Goal: Transaction & Acquisition: Subscribe to service/newsletter

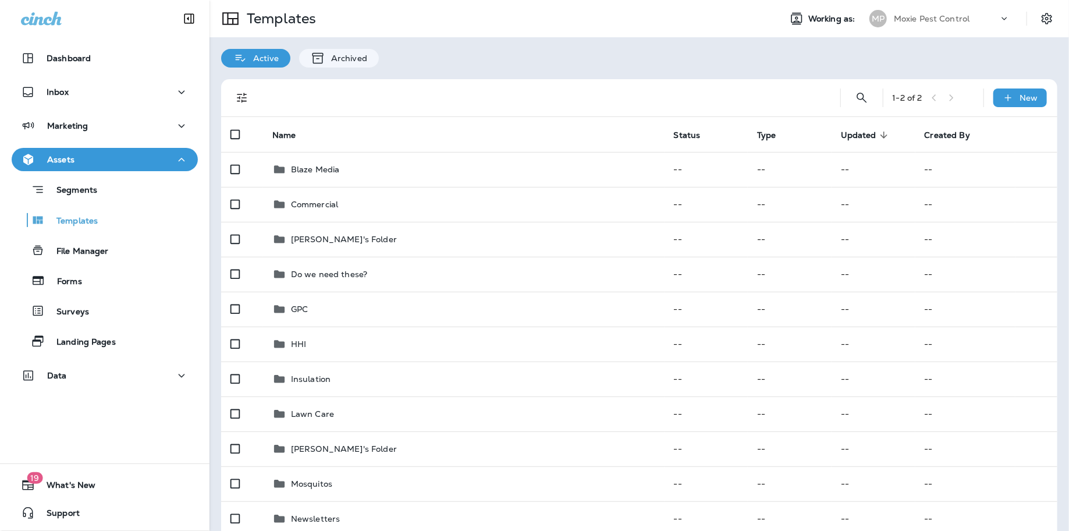
click at [908, 8] on div "MP Moxie Pest Control" at bounding box center [939, 18] width 155 height 23
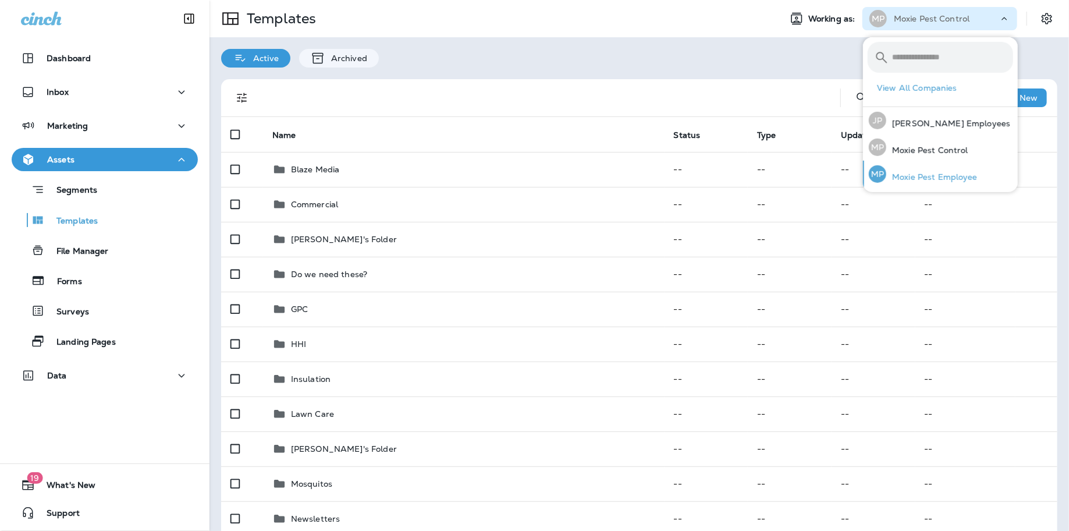
click at [904, 166] on div "MP Moxie Pest Employee" at bounding box center [923, 174] width 118 height 27
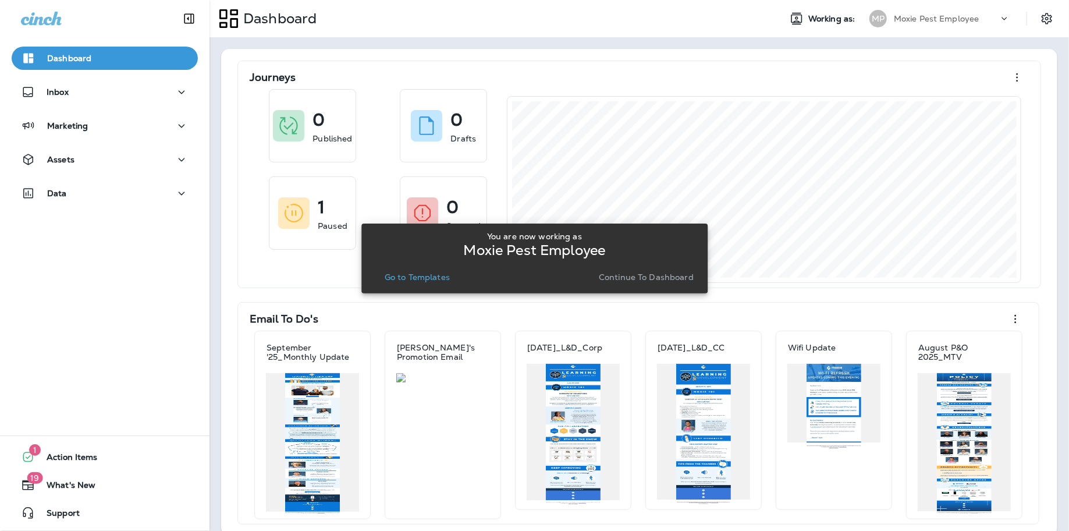
click at [396, 277] on p "Go to Templates" at bounding box center [417, 276] width 65 height 9
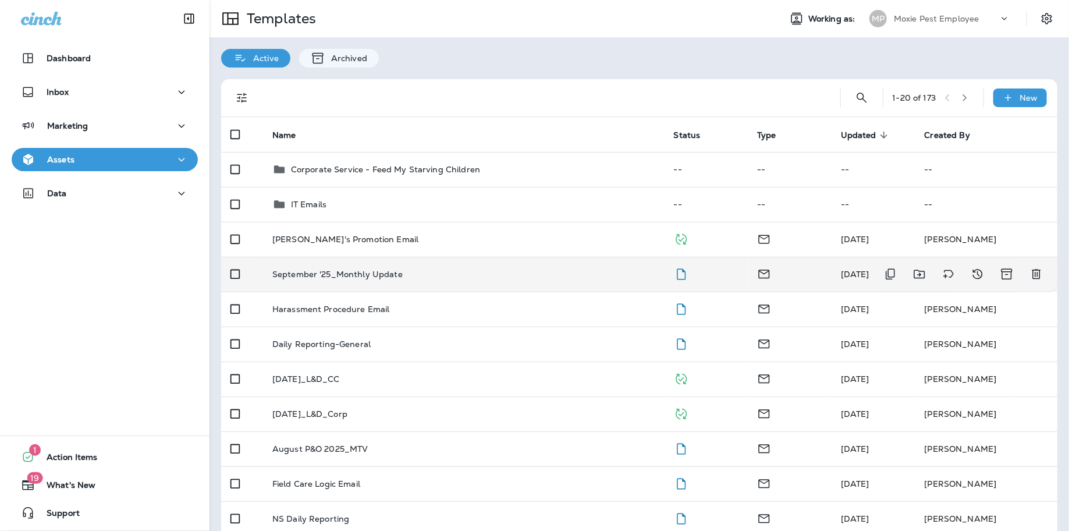
click at [329, 282] on td "September '25_Monthly Update" at bounding box center [463, 274] width 401 height 35
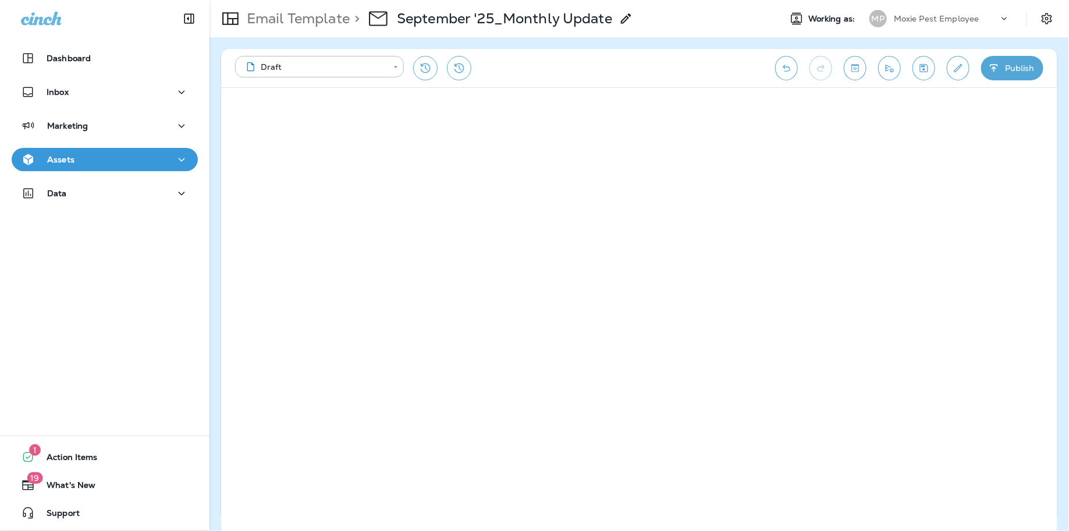
click at [744, 52] on div "**********" at bounding box center [639, 68] width 836 height 38
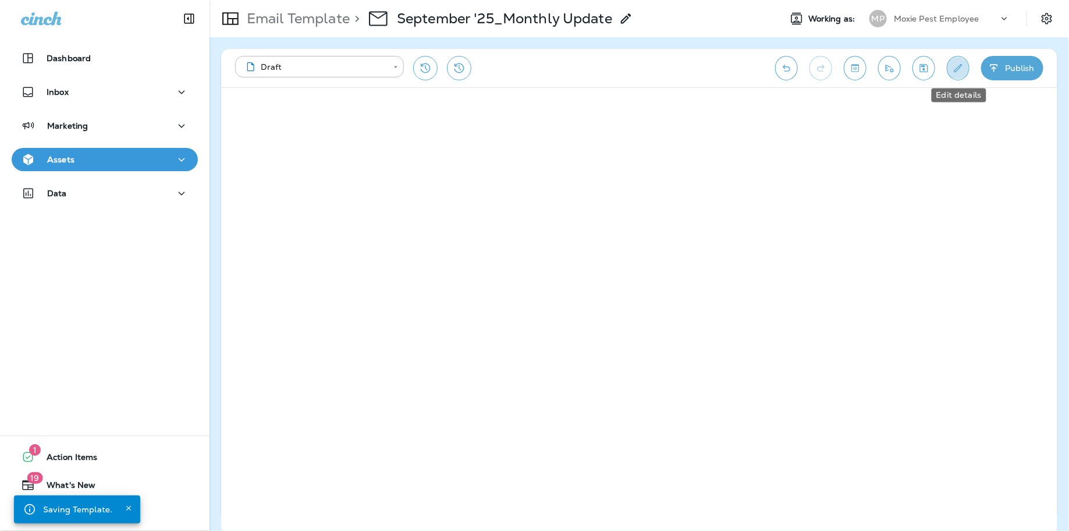
click at [958, 70] on icon "Edit details" at bounding box center [958, 68] width 12 height 12
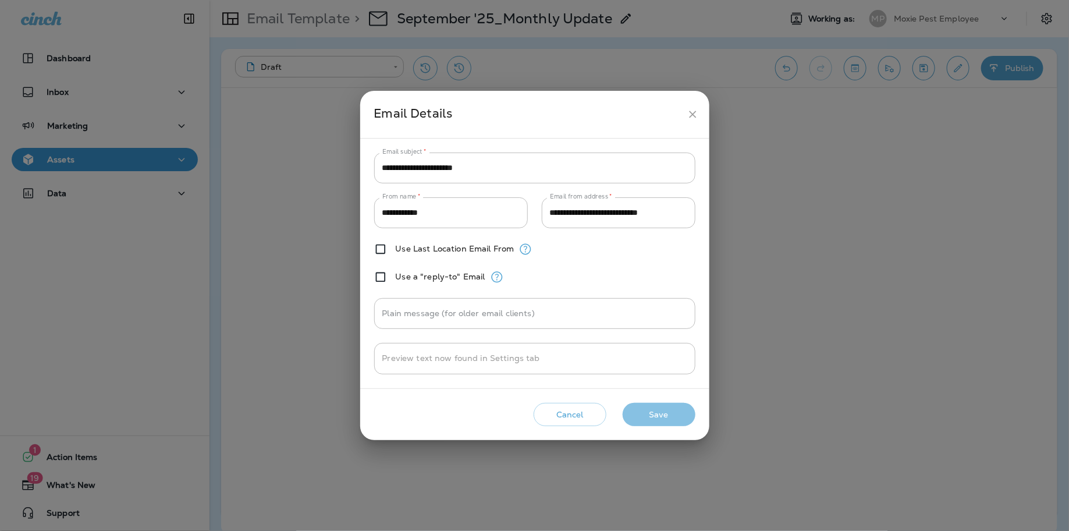
click at [677, 410] on button "Save" at bounding box center [658, 415] width 73 height 24
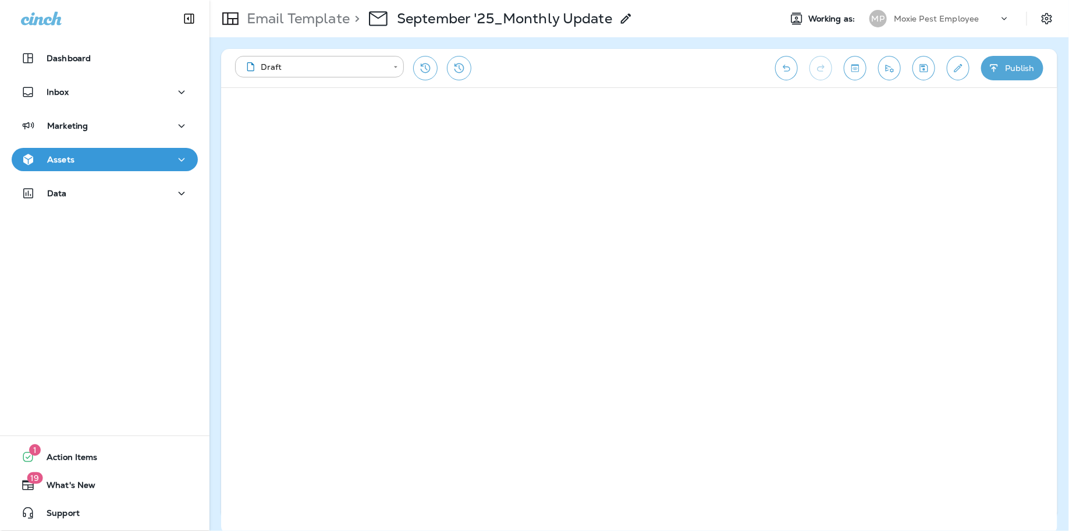
click at [928, 68] on icon "Save" at bounding box center [923, 68] width 12 height 12
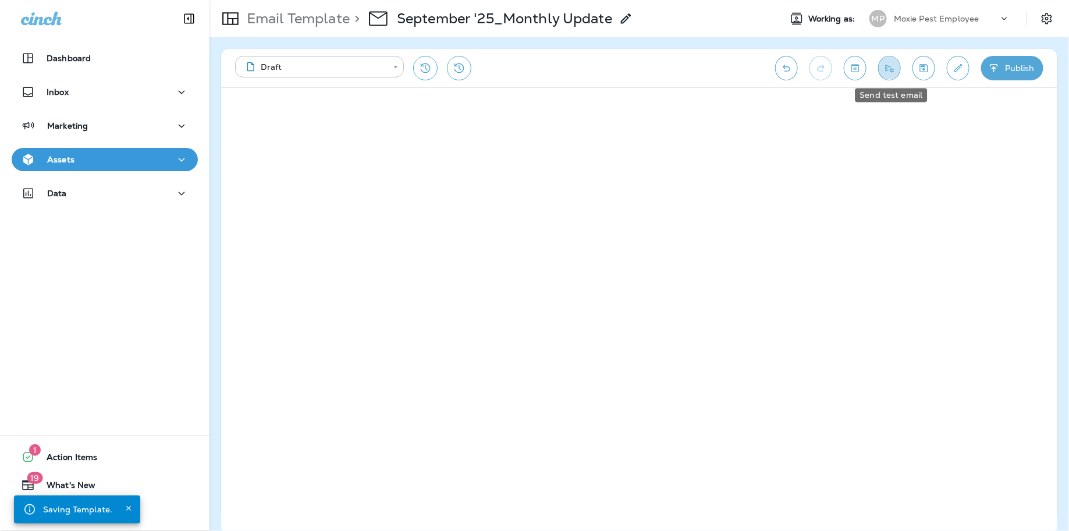
click at [890, 69] on icon "Send test email" at bounding box center [889, 68] width 12 height 12
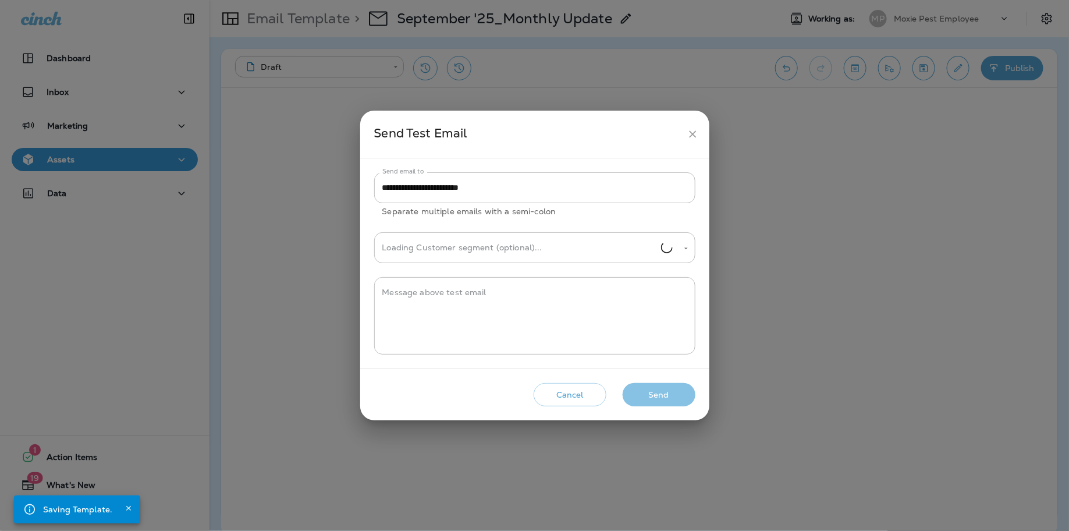
click at [652, 396] on button "Send" at bounding box center [658, 395] width 73 height 24
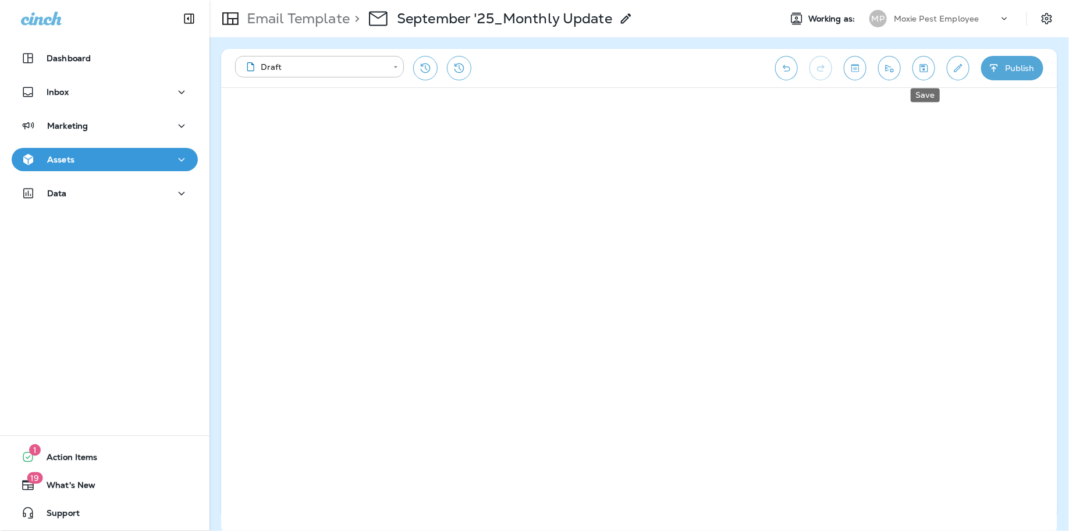
click at [922, 72] on icon "Save" at bounding box center [923, 68] width 12 height 12
click at [1013, 72] on button "Publish" at bounding box center [1012, 68] width 62 height 24
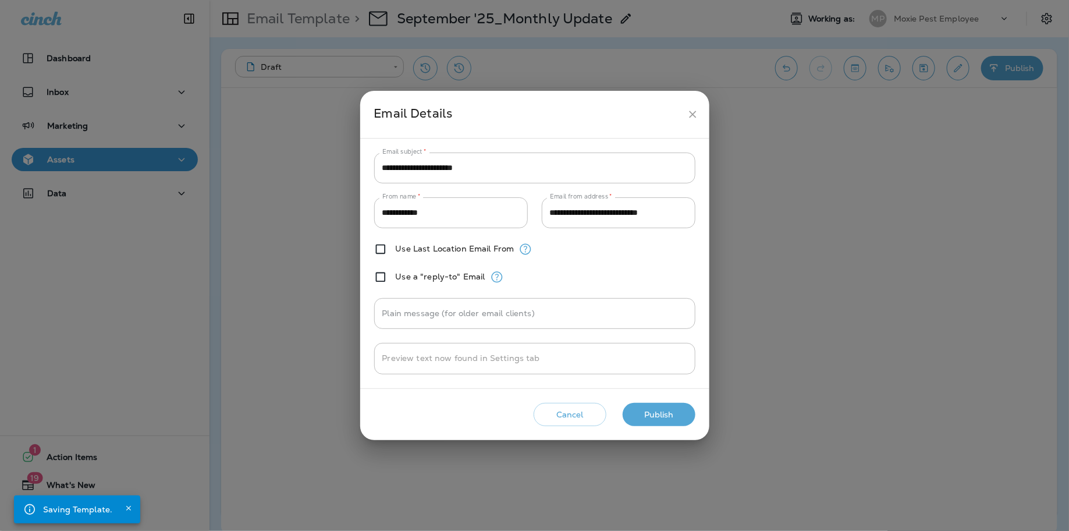
click at [646, 411] on button "Publish" at bounding box center [658, 415] width 73 height 24
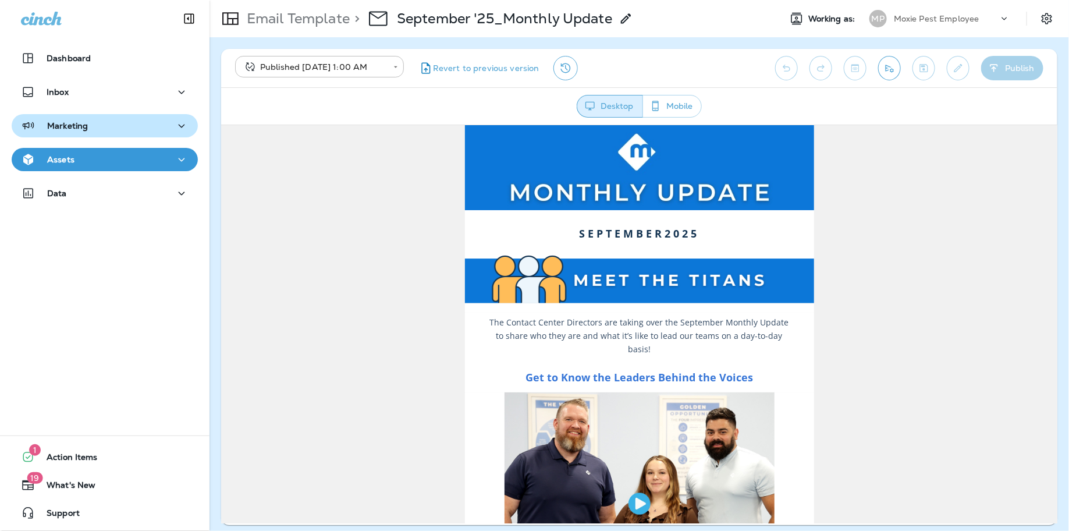
click at [86, 124] on p "Marketing" at bounding box center [67, 125] width 41 height 9
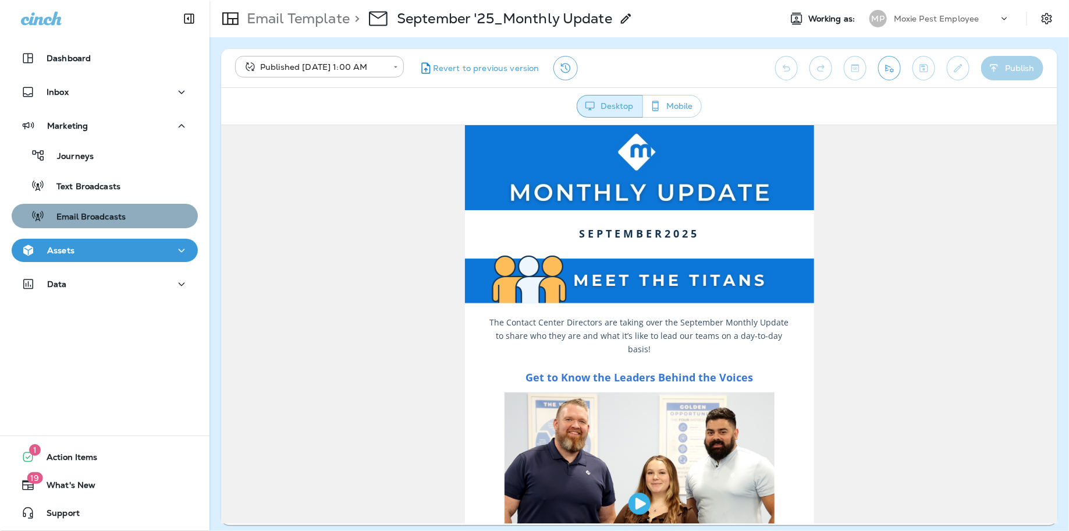
click at [91, 216] on p "Email Broadcasts" at bounding box center [85, 217] width 81 height 11
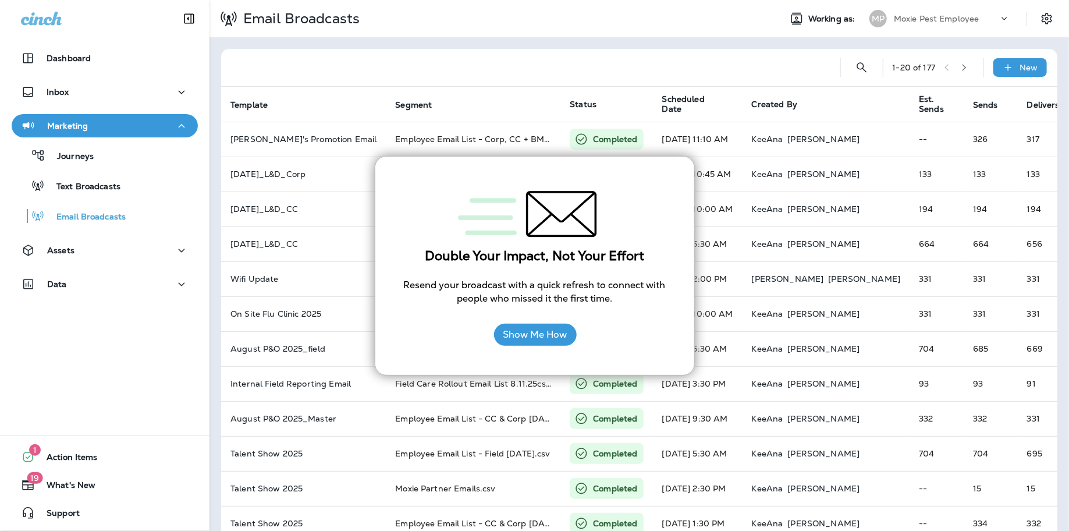
click at [636, 41] on div "1 - 20 of 177 New Template Segment Status Scheduled Date Created By Est. Sends …" at bounding box center [638, 434] width 859 height 795
click at [677, 180] on div "Double Your Impact, Not Your Effort Resend your broadcast with a quick refresh …" at bounding box center [535, 266] width 320 height 220
click at [521, 338] on button "Show Me How" at bounding box center [535, 334] width 83 height 22
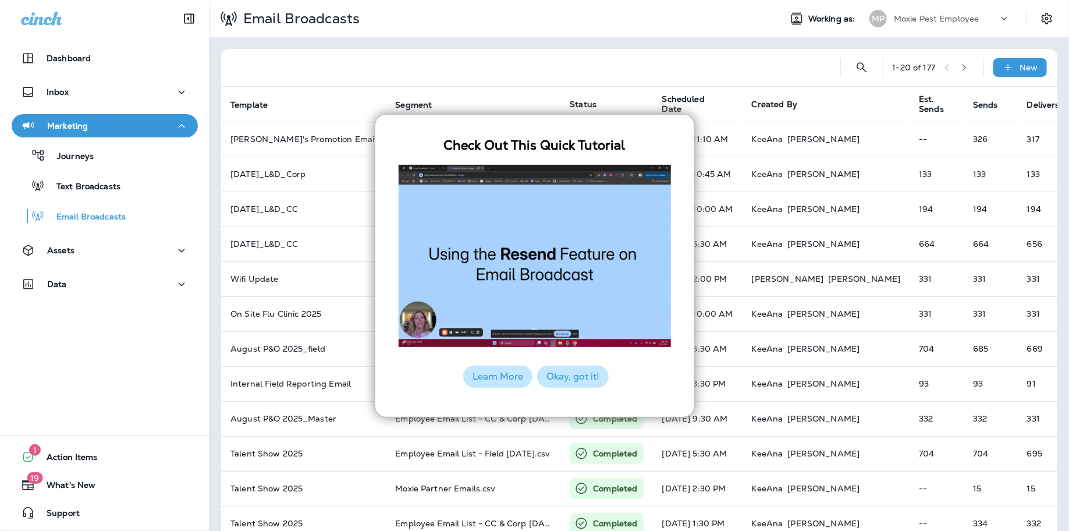
click at [569, 378] on button "Okay, got it!" at bounding box center [573, 376] width 72 height 22
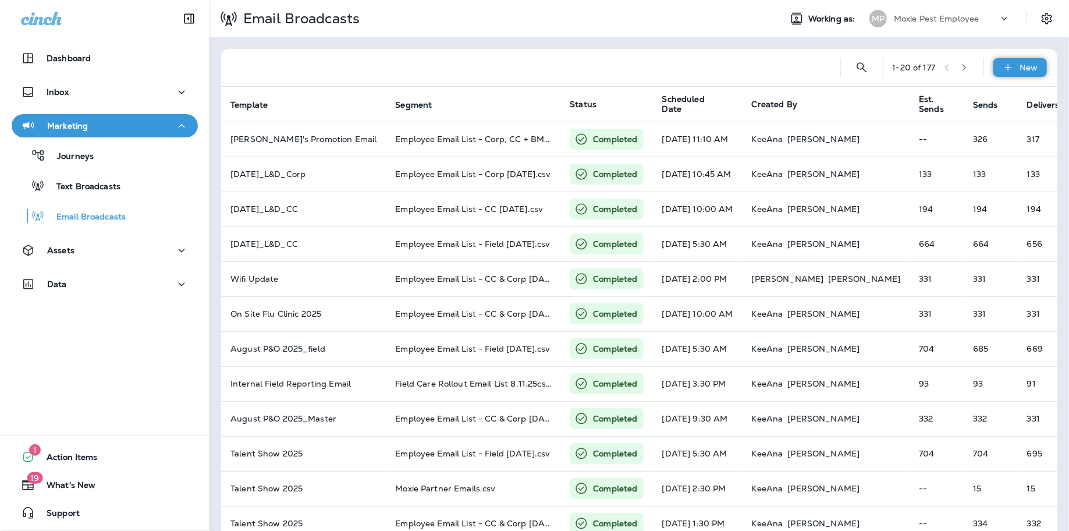
click at [1016, 73] on div "New" at bounding box center [1020, 67] width 54 height 19
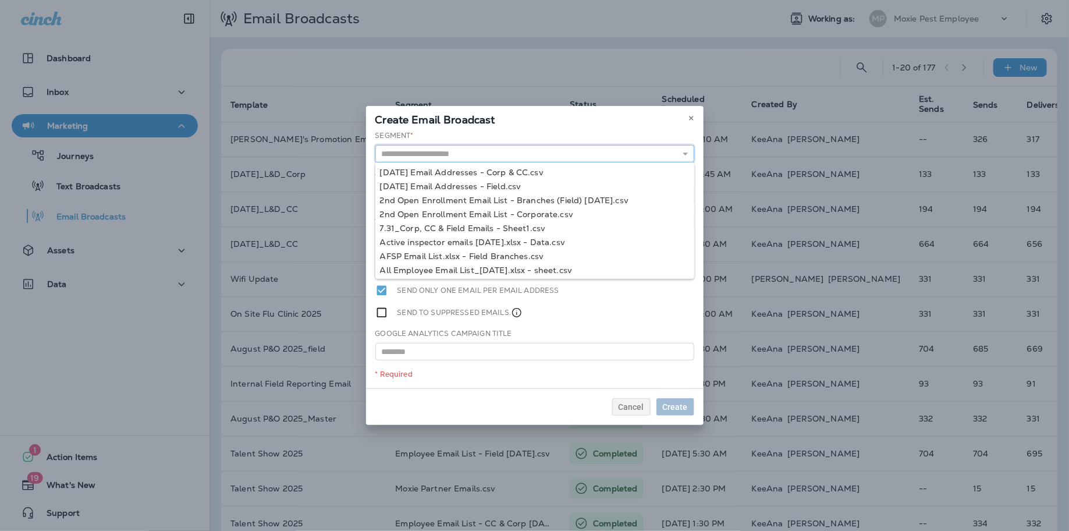
click at [555, 158] on input "text" at bounding box center [534, 153] width 319 height 17
paste input "**********"
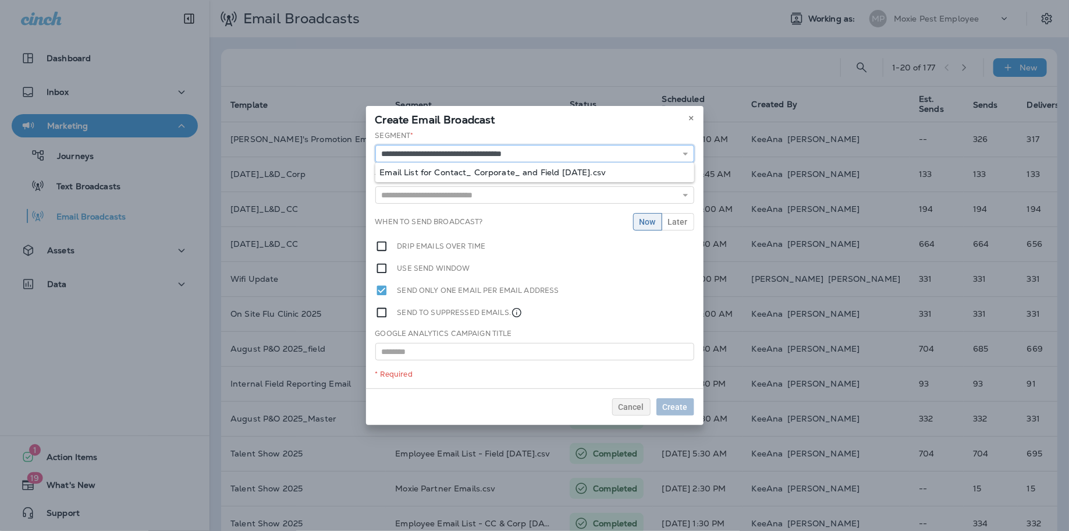
type input "**********"
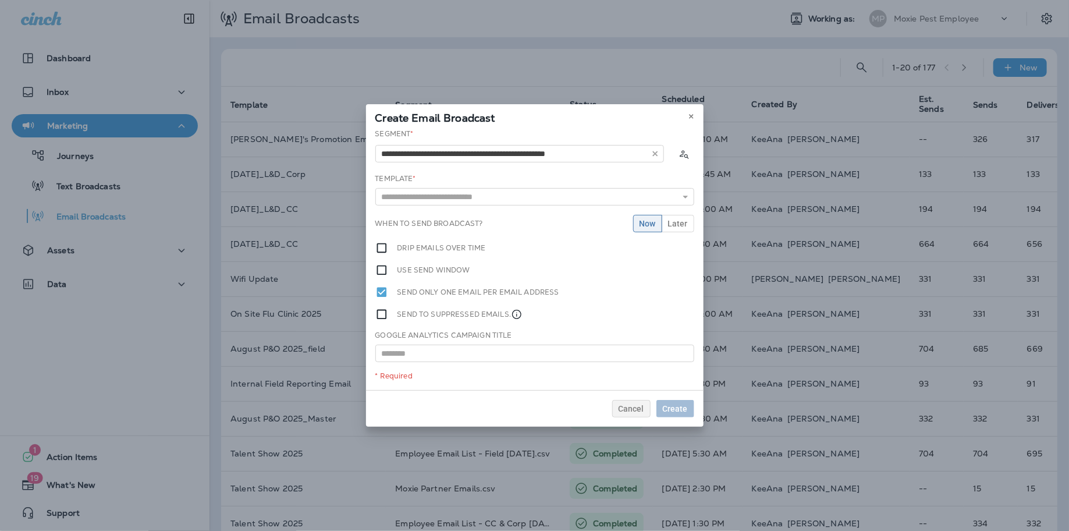
click at [515, 173] on div "**********" at bounding box center [534, 259] width 337 height 261
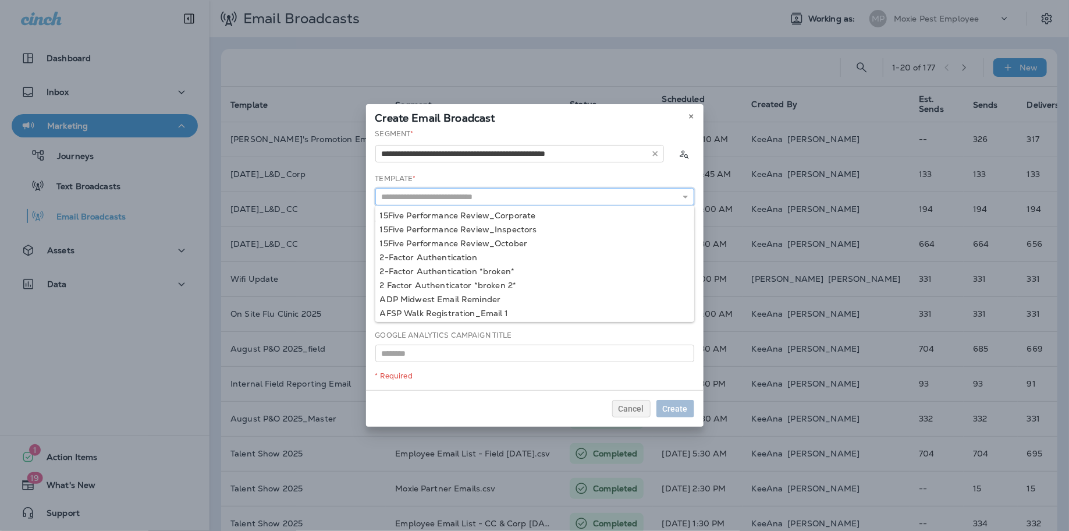
click at [483, 201] on input "text" at bounding box center [534, 196] width 319 height 17
type input "**********"
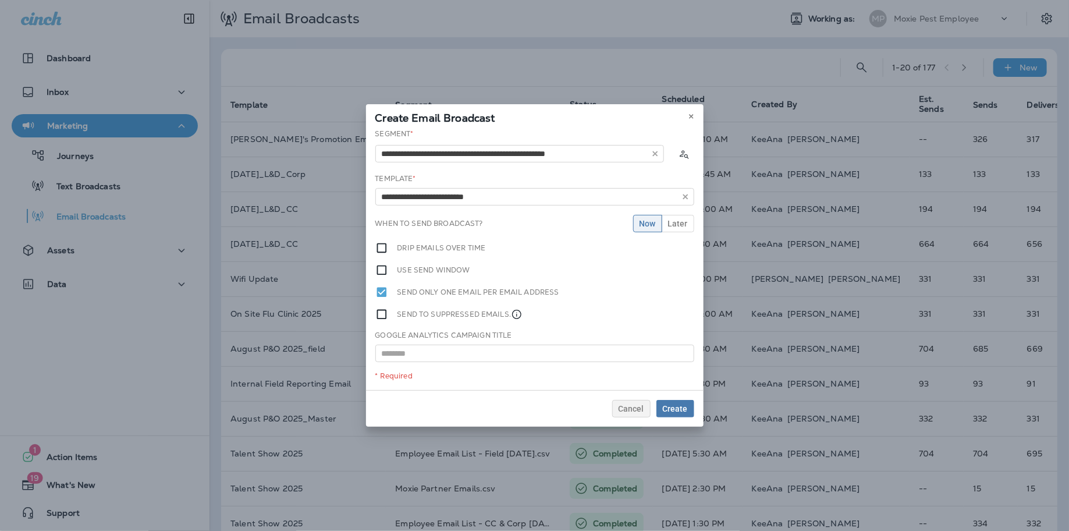
click at [478, 256] on div "**********" at bounding box center [534, 259] width 337 height 261
click at [679, 225] on span "Later" at bounding box center [678, 223] width 20 height 8
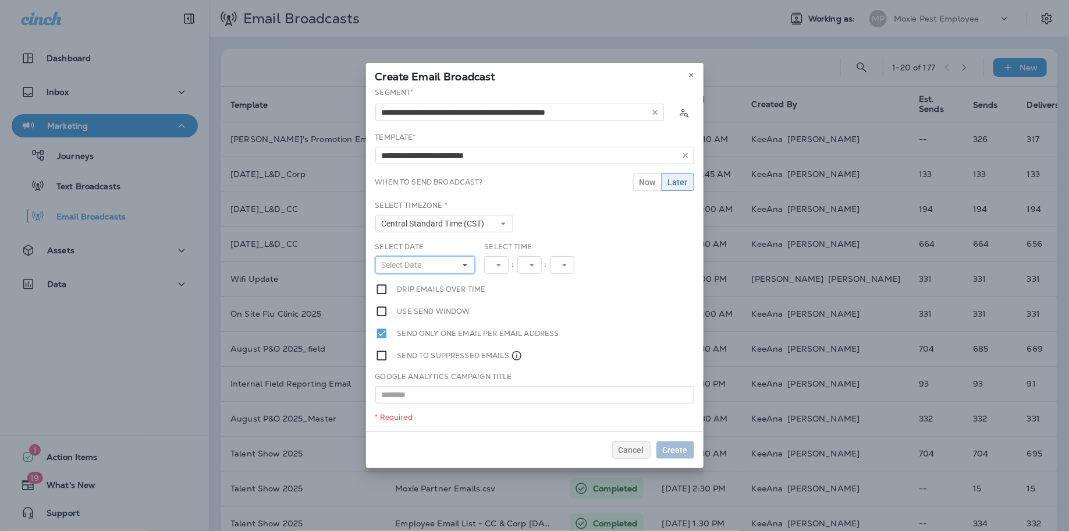
click at [440, 264] on button "Select Date" at bounding box center [425, 264] width 100 height 17
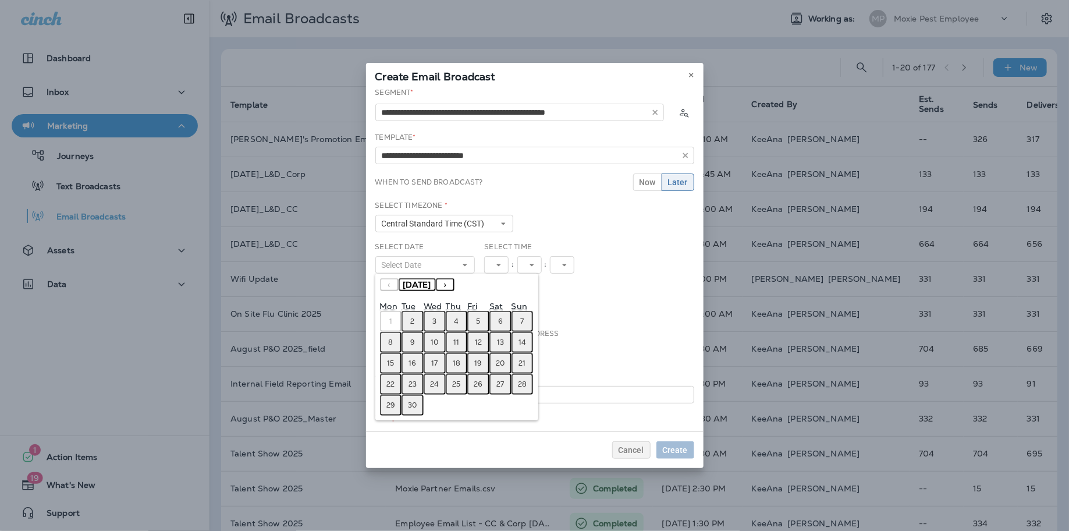
click at [417, 322] on button "2" at bounding box center [412, 321] width 22 height 21
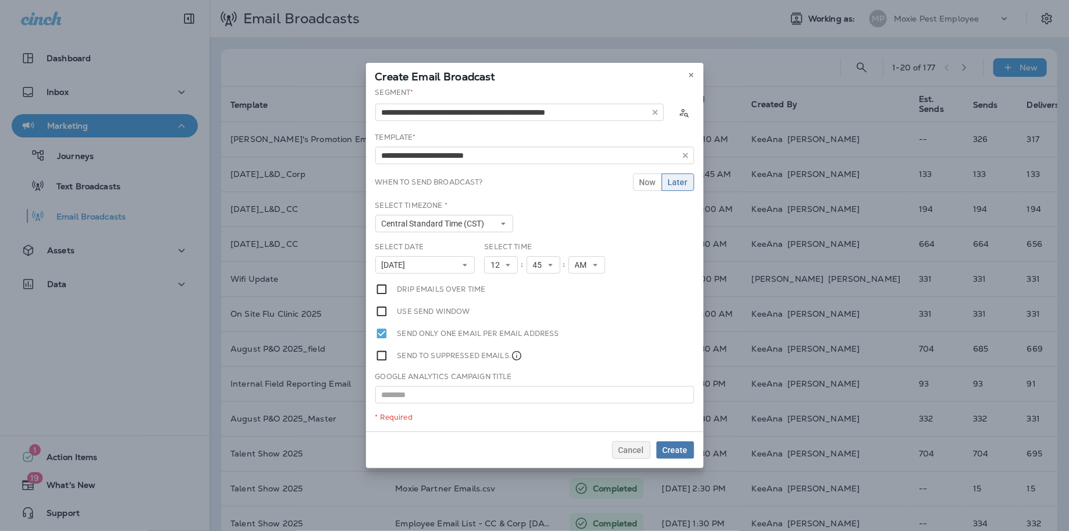
click at [518, 265] on div ":" at bounding box center [522, 264] width 8 height 17
click at [501, 266] on span "12" at bounding box center [497, 265] width 14 height 10
click at [499, 342] on link "5" at bounding box center [501, 339] width 34 height 14
click at [542, 269] on button "45" at bounding box center [539, 264] width 34 height 17
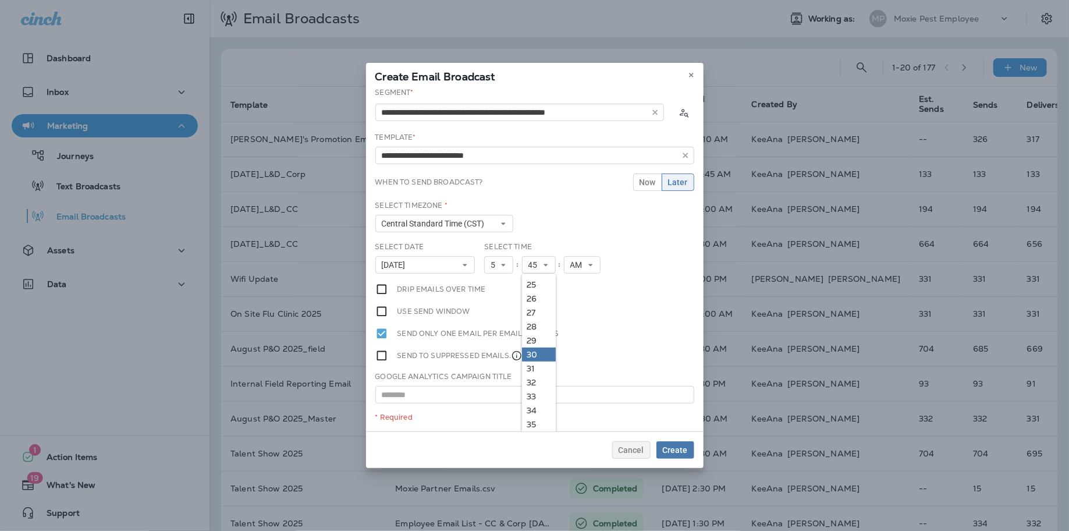
click at [533, 355] on link "30" at bounding box center [539, 354] width 34 height 14
click at [675, 449] on span "Create" at bounding box center [675, 450] width 25 height 8
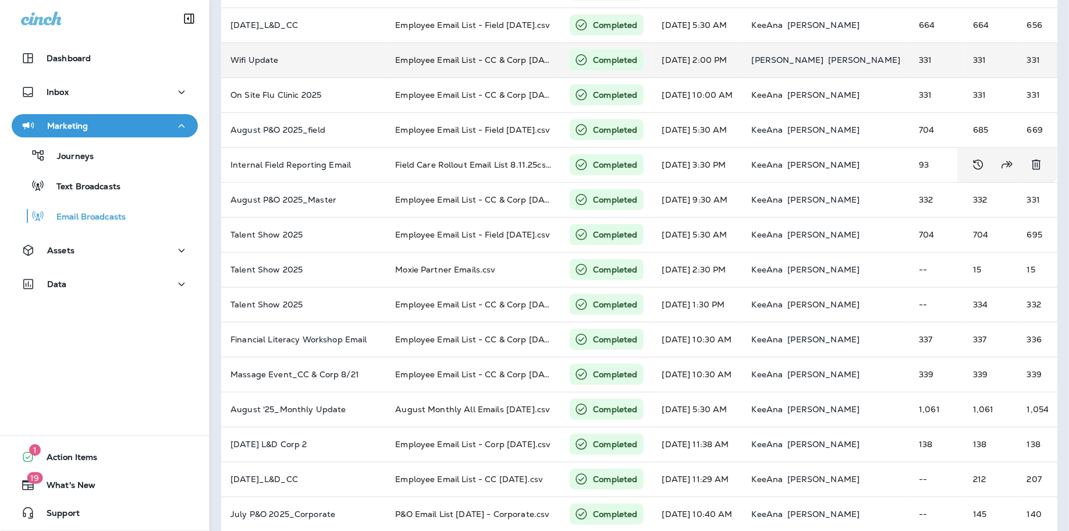
scroll to position [254, 0]
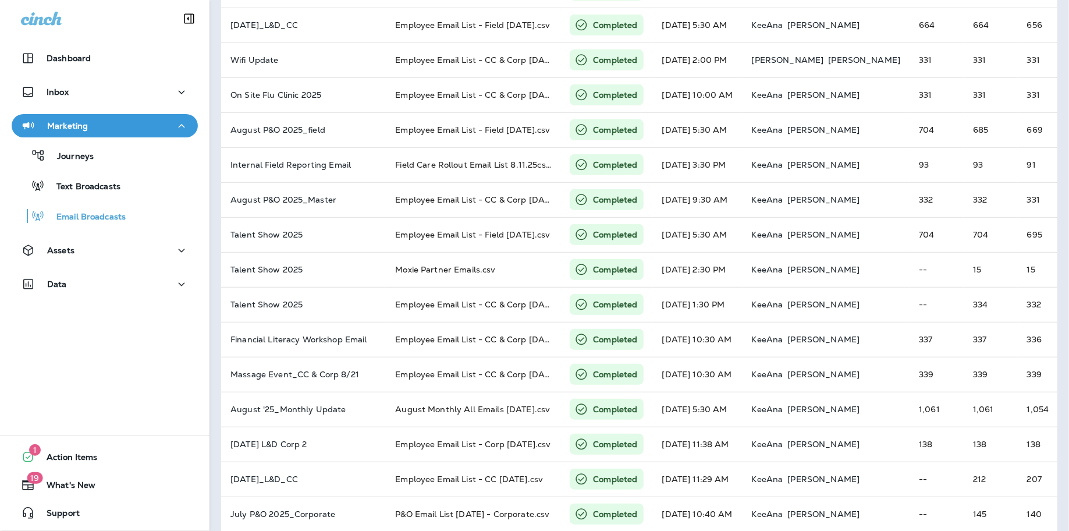
click at [72, 336] on div "Dashboard Inbox Marketing Journeys Text Broadcasts Email Broadcasts Assets Data…" at bounding box center [104, 265] width 209 height 531
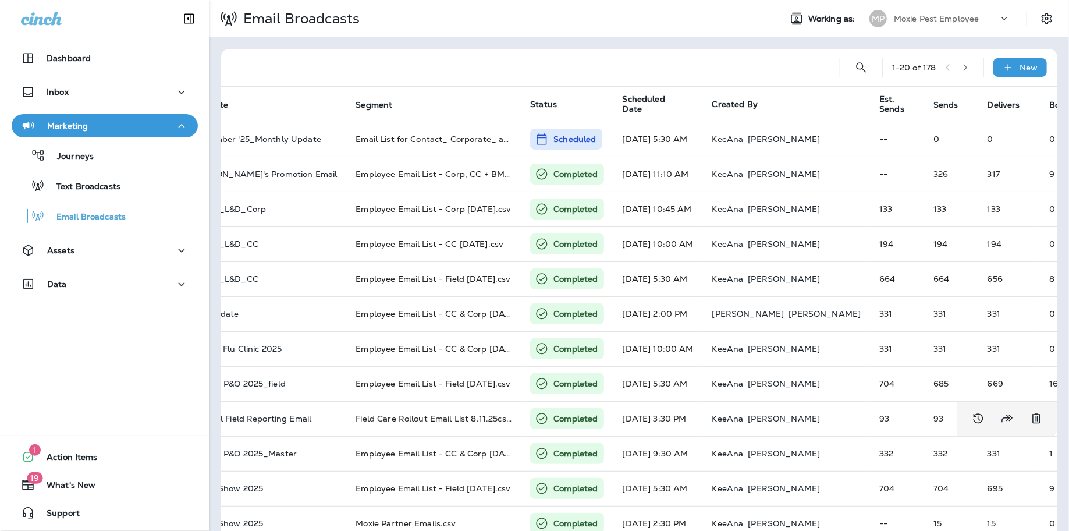
scroll to position [0, 0]
